Goal: Task Accomplishment & Management: Manage account settings

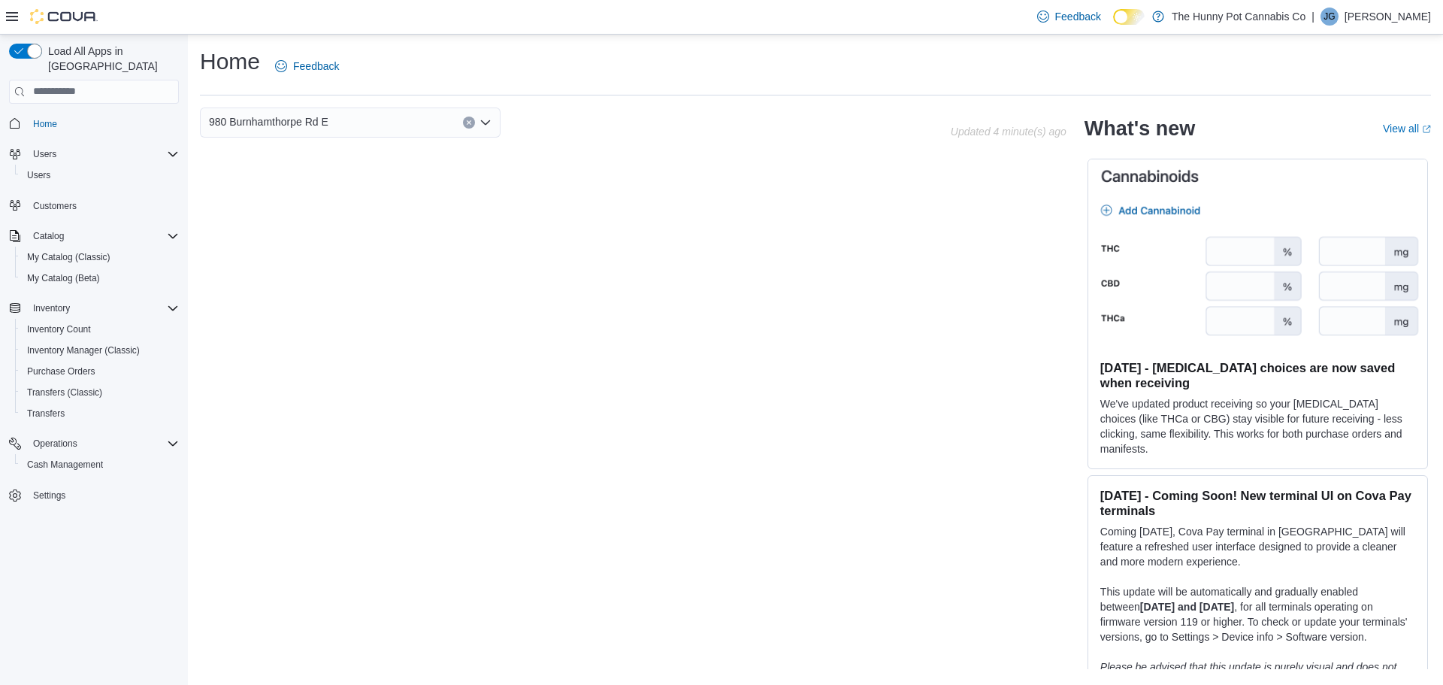
click at [1357, 23] on p "Jordan Grewal- Barton" at bounding box center [1387, 17] width 86 height 18
click at [1333, 138] on button "Sign Out" at bounding box center [1356, 147] width 138 height 24
